Goal: Navigation & Orientation: Find specific page/section

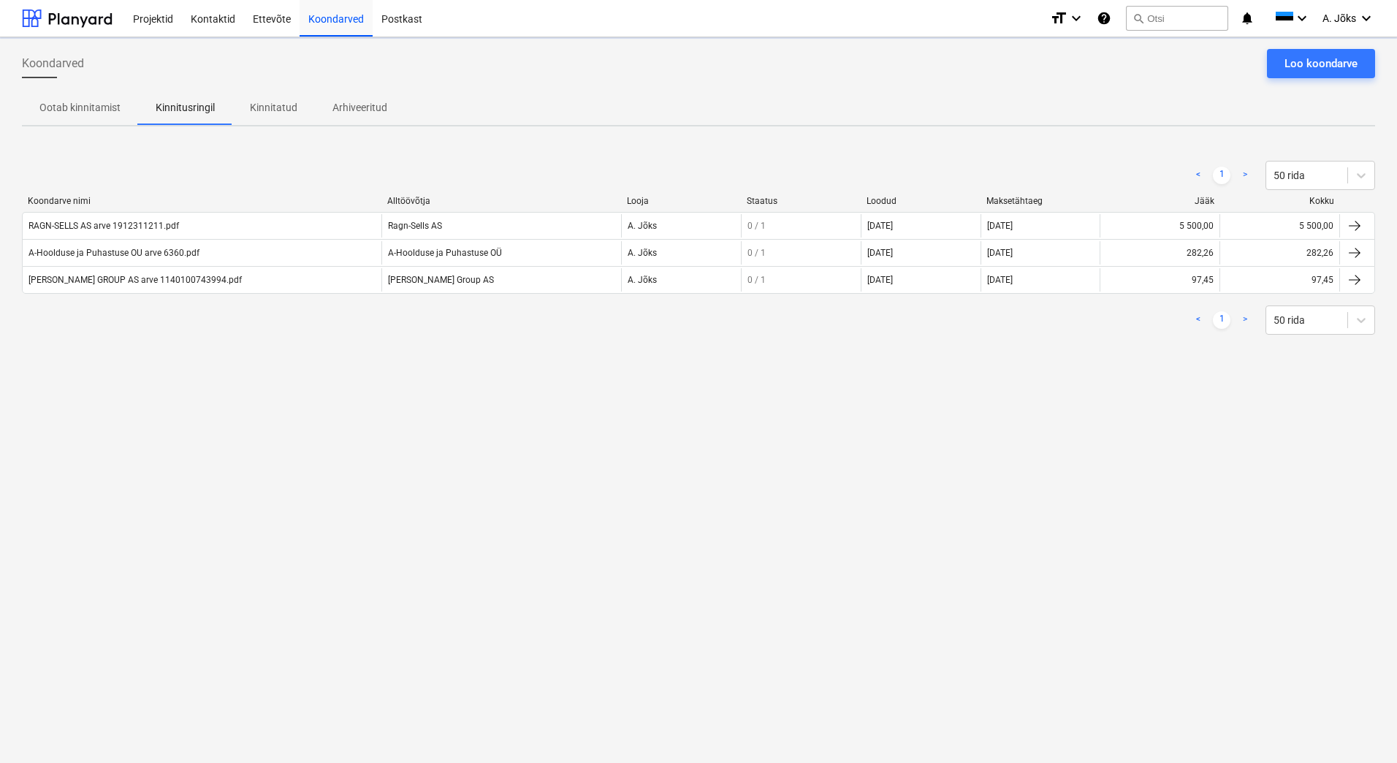
click at [814, 420] on div "Koondarved Loo koondarve Ootab kinnitamist Kinnitusringil Kinnitatud Arhiveerit…" at bounding box center [698, 400] width 1397 height 726
click at [276, 108] on p "Kinnitatud" at bounding box center [274, 107] width 48 height 15
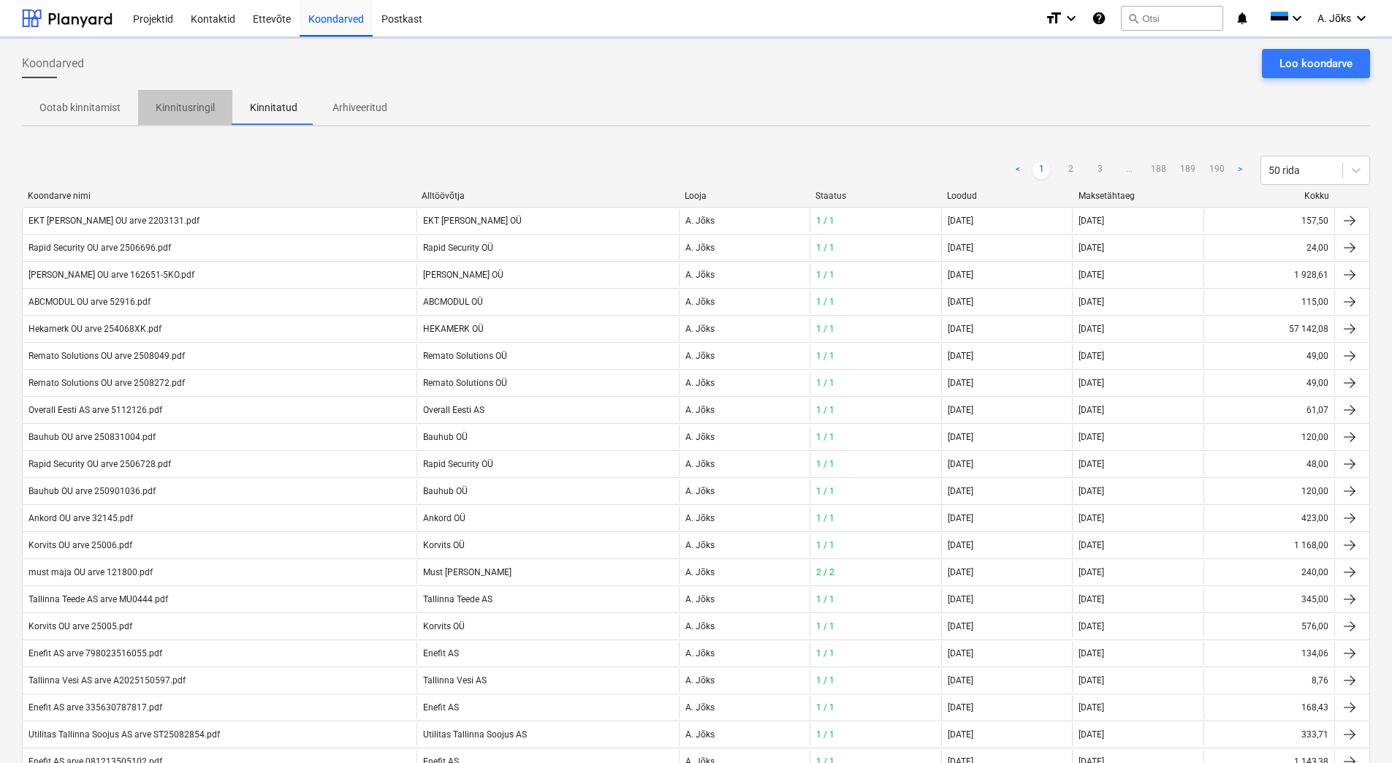
click at [192, 111] on p "Kinnitusringil" at bounding box center [185, 107] width 59 height 15
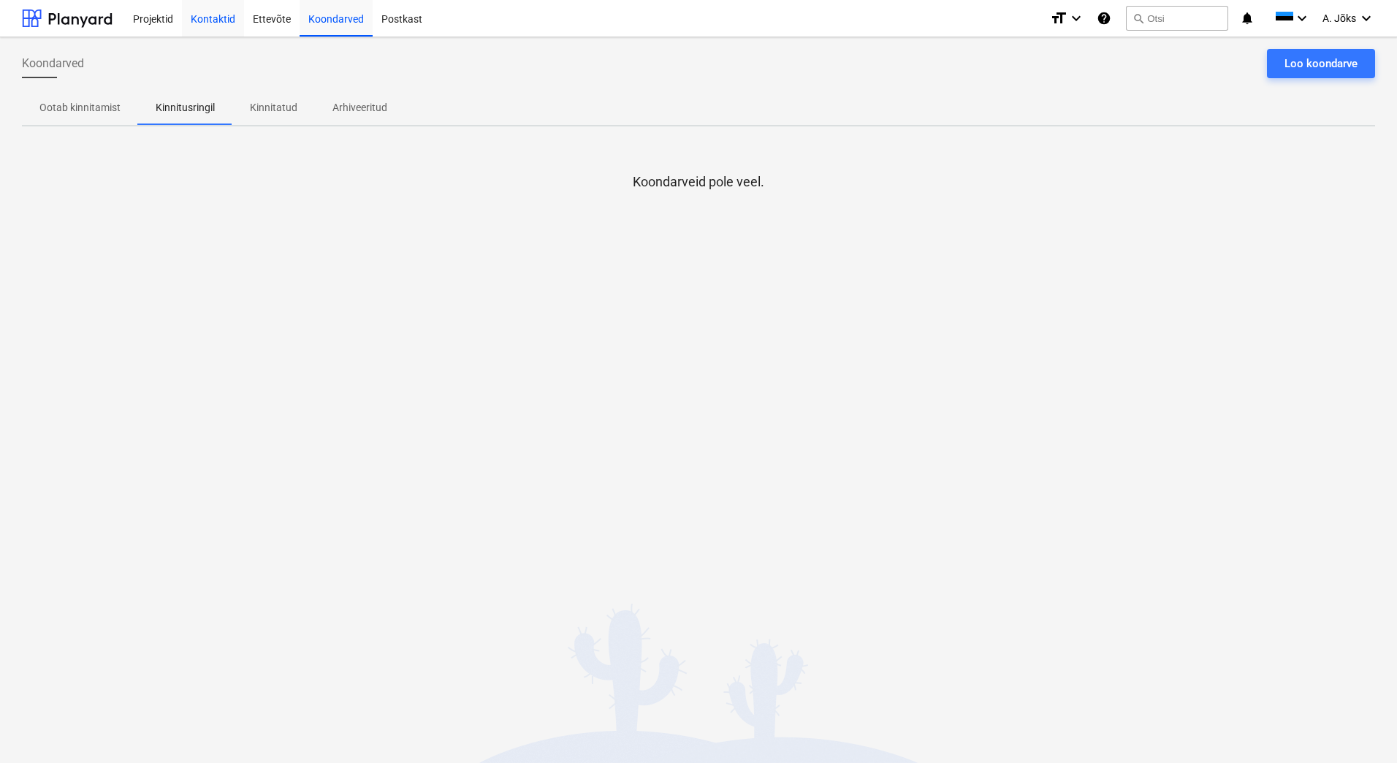
click at [211, 17] on div "Kontaktid" at bounding box center [213, 17] width 62 height 37
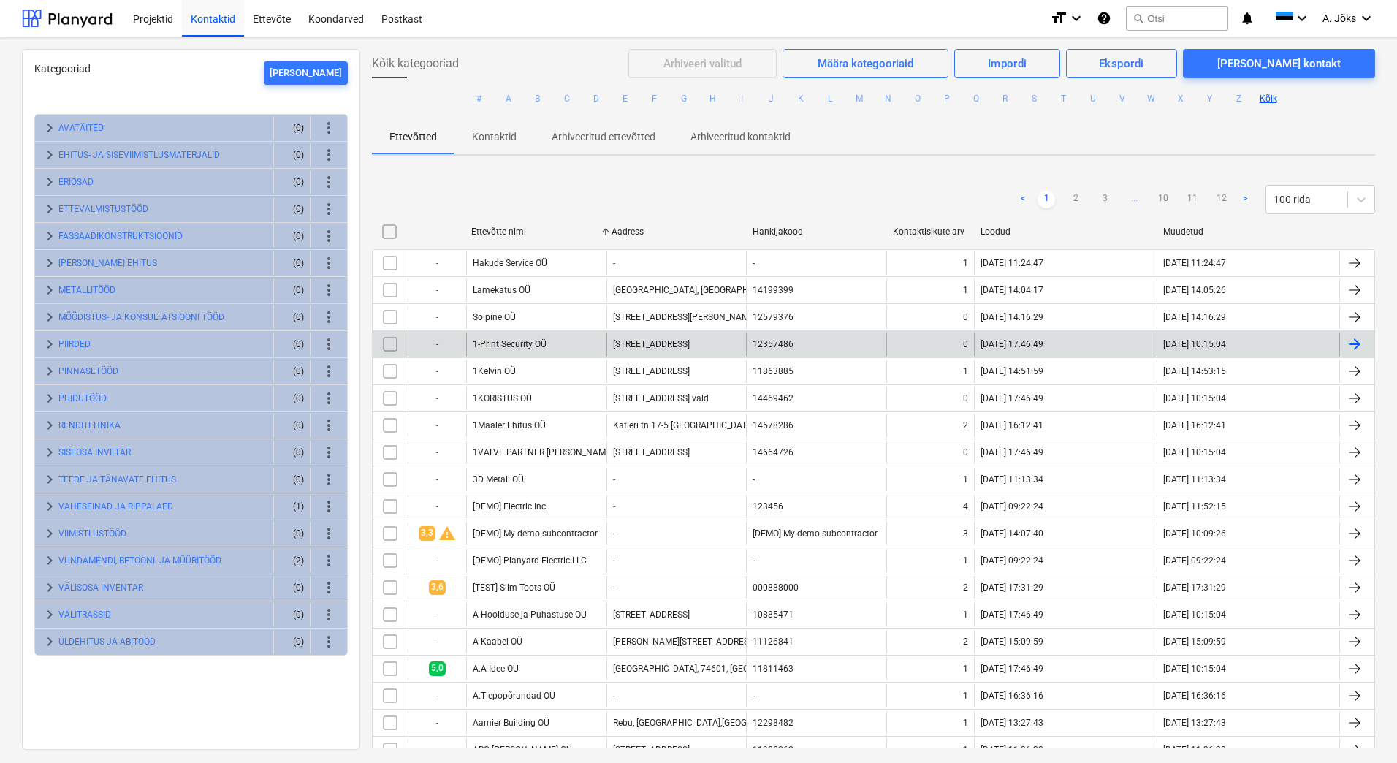
drag, startPoint x: 856, startPoint y: 98, endPoint x: 805, endPoint y: 300, distance: 207.9
click at [857, 98] on button "M" at bounding box center [860, 99] width 18 height 18
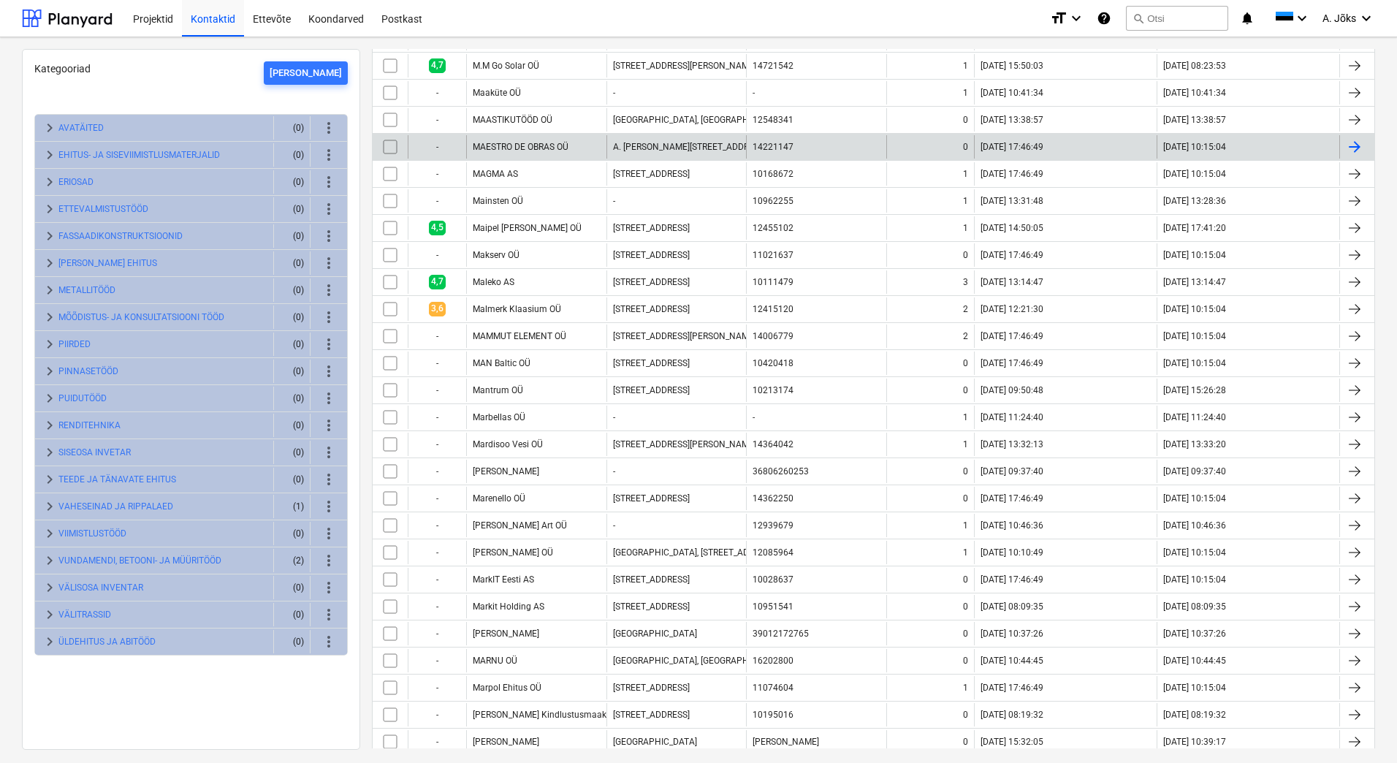
scroll to position [219, 0]
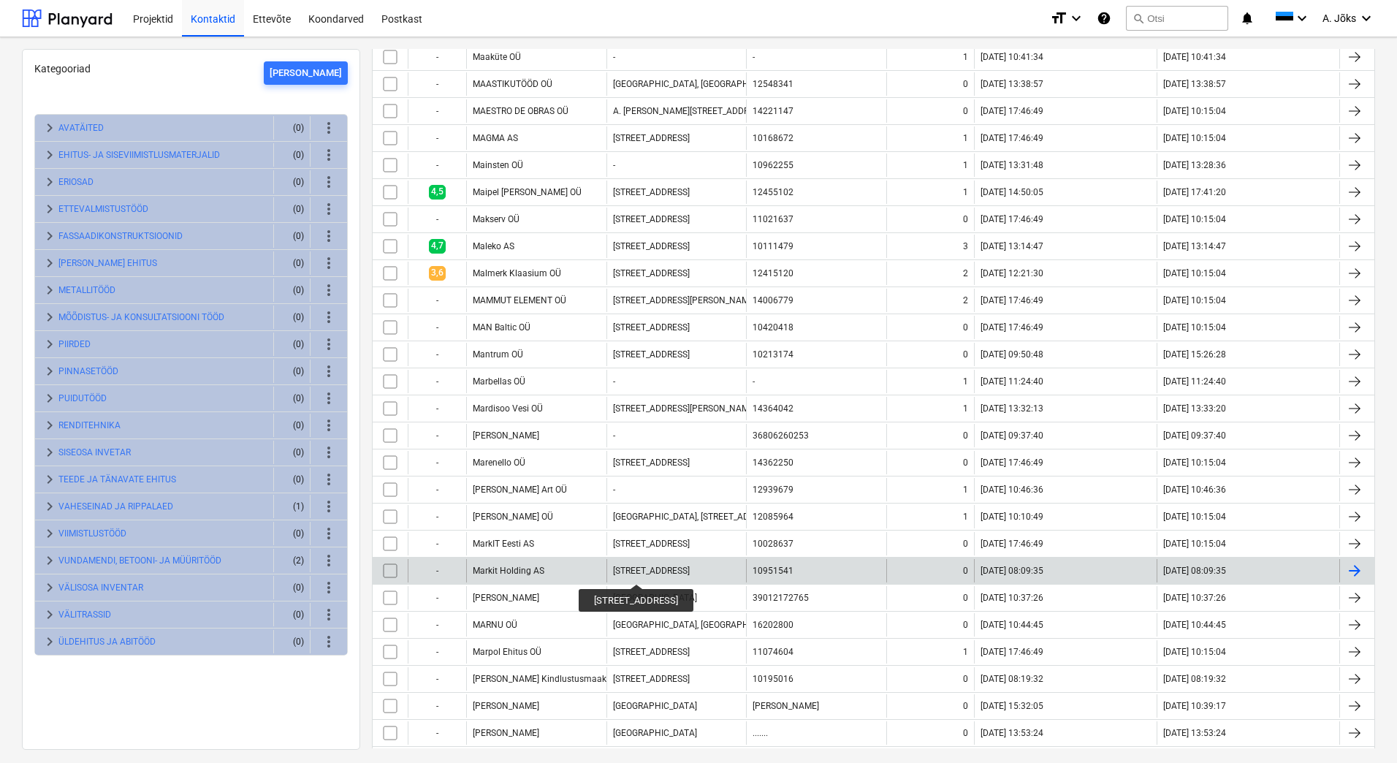
click at [641, 571] on div "[STREET_ADDRESS]" at bounding box center [651, 571] width 77 height 10
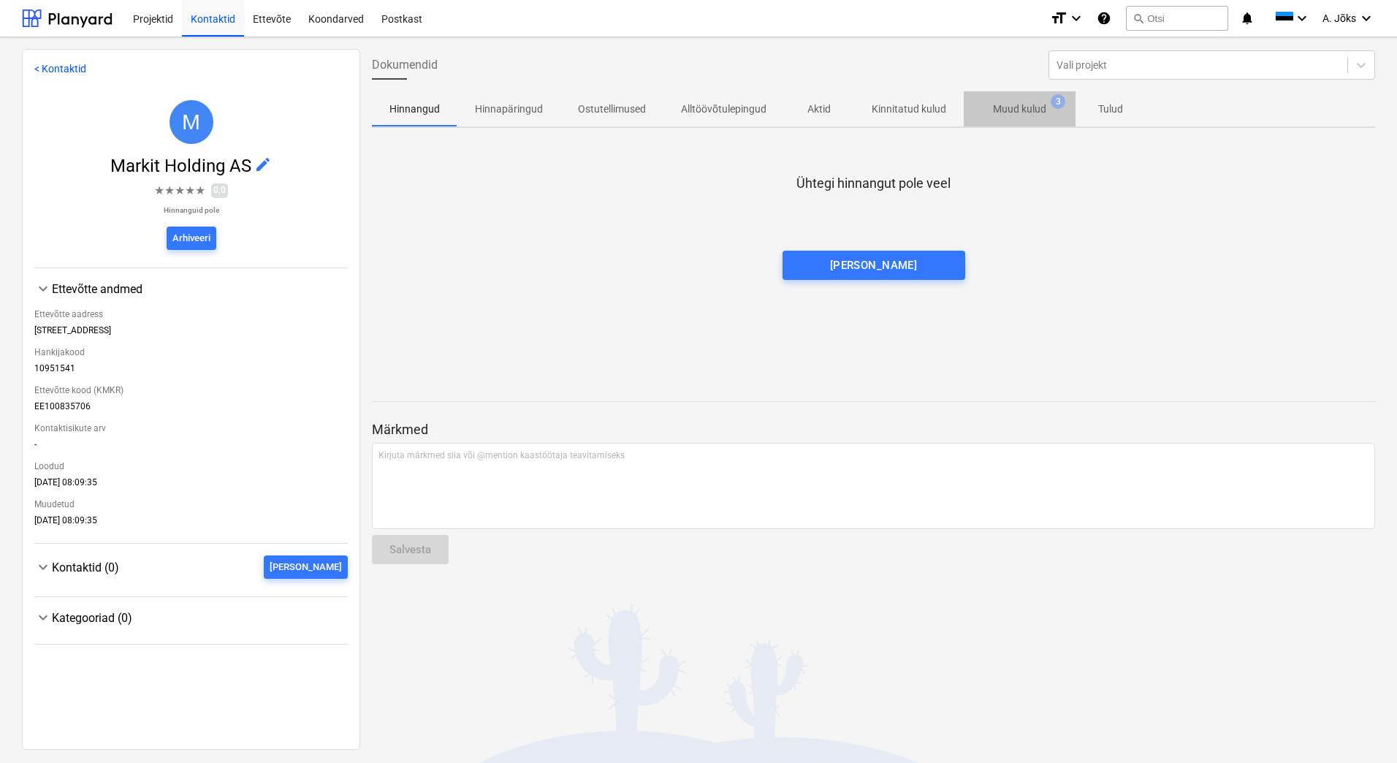
click at [1017, 106] on p "Muud kulud" at bounding box center [1019, 109] width 53 height 15
